Goal: Information Seeking & Learning: Find specific fact

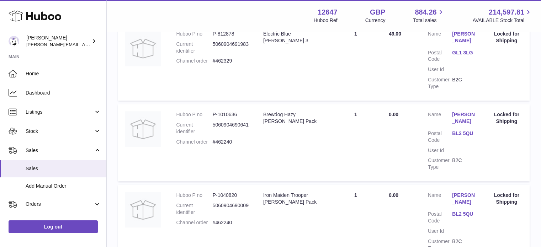
scroll to position [812, 0]
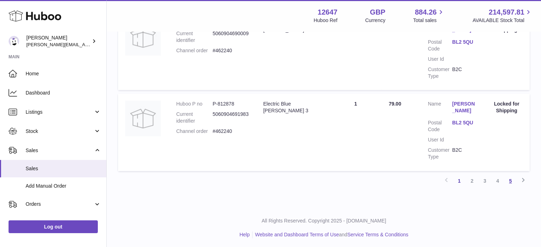
click at [507, 182] on link "5" at bounding box center [510, 181] width 13 height 13
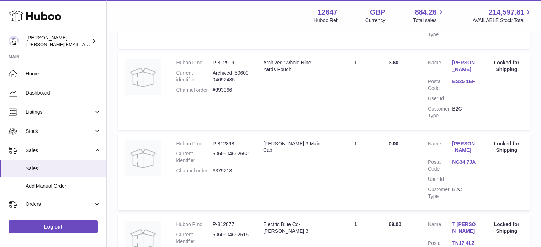
scroll to position [387, 0]
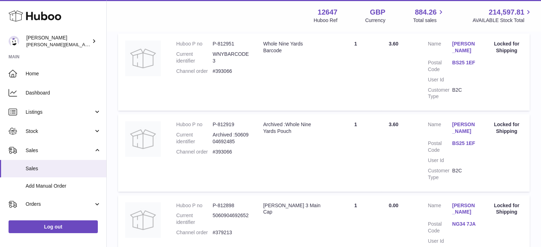
click at [223, 149] on dd "#393066" at bounding box center [231, 152] width 36 height 7
copy dd "393066"
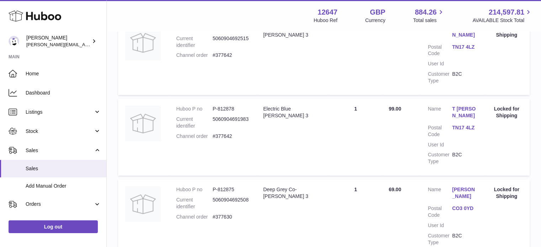
scroll to position [765, 0]
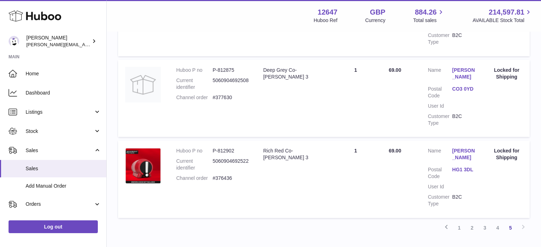
click at [223, 175] on dd "#376436" at bounding box center [231, 178] width 36 height 7
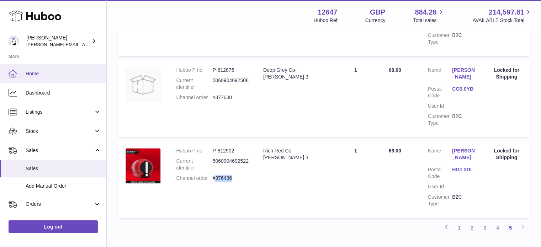
copy dd "376436"
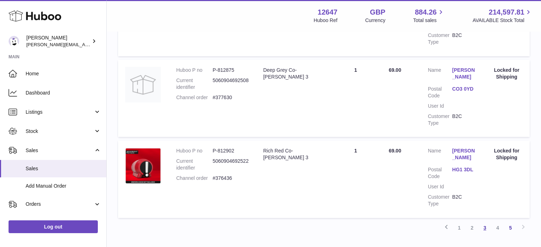
click at [484, 221] on link "3" at bounding box center [484, 227] width 13 height 13
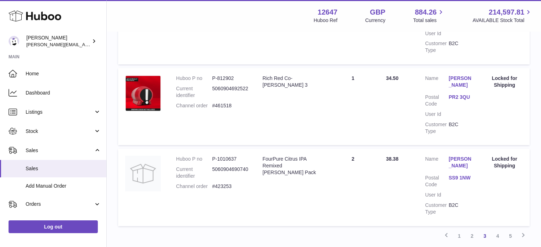
scroll to position [817, 0]
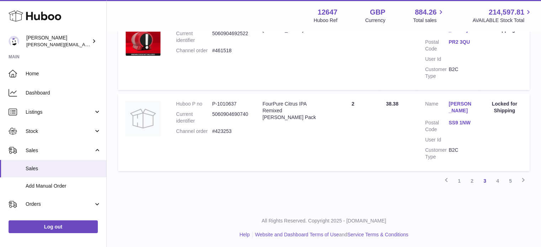
click at [223, 129] on dd "#423253" at bounding box center [230, 131] width 36 height 7
copy dd "423253"
click at [461, 177] on link "1" at bounding box center [458, 181] width 13 height 13
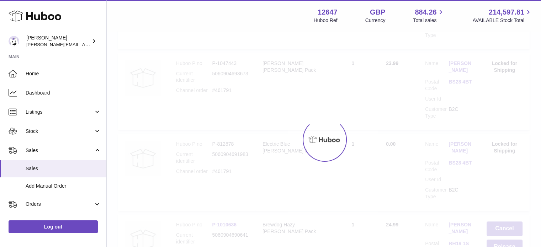
scroll to position [32, 0]
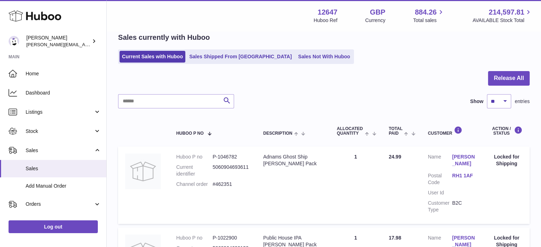
click at [227, 182] on dd "#462351" at bounding box center [231, 184] width 36 height 7
click at [229, 184] on dd "#462351" at bounding box center [231, 184] width 36 height 7
click at [228, 184] on dd "#462351" at bounding box center [231, 184] width 36 height 7
copy dd "462351"
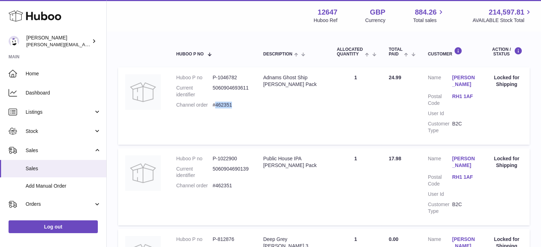
scroll to position [0, 0]
